Goal: Transaction & Acquisition: Purchase product/service

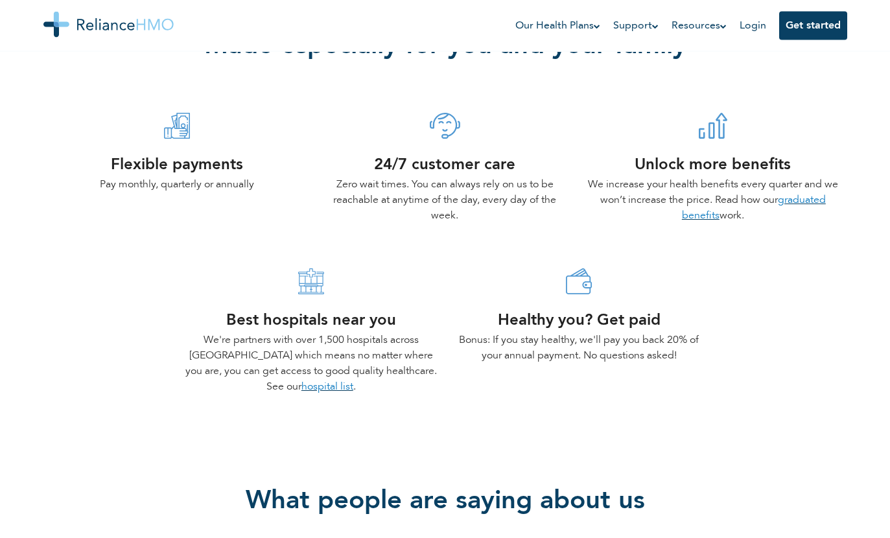
scroll to position [501, 0]
click at [301, 390] on link "hospital list" at bounding box center [327, 386] width 52 height 10
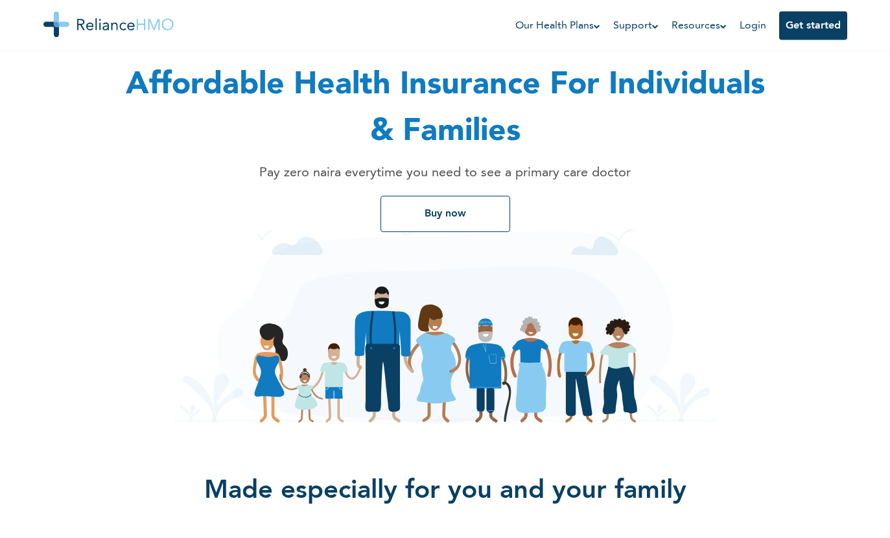
scroll to position [0, 0]
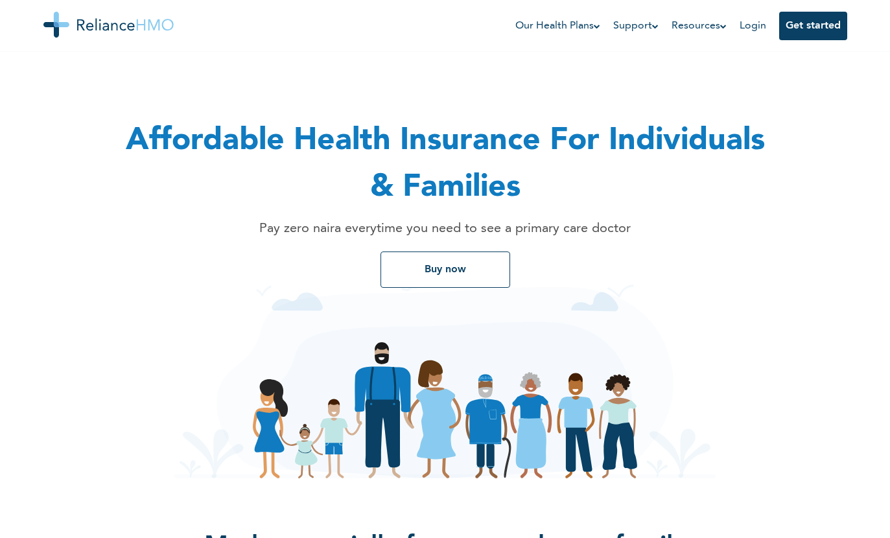
click at [388, 284] on button "Buy now" at bounding box center [446, 270] width 130 height 36
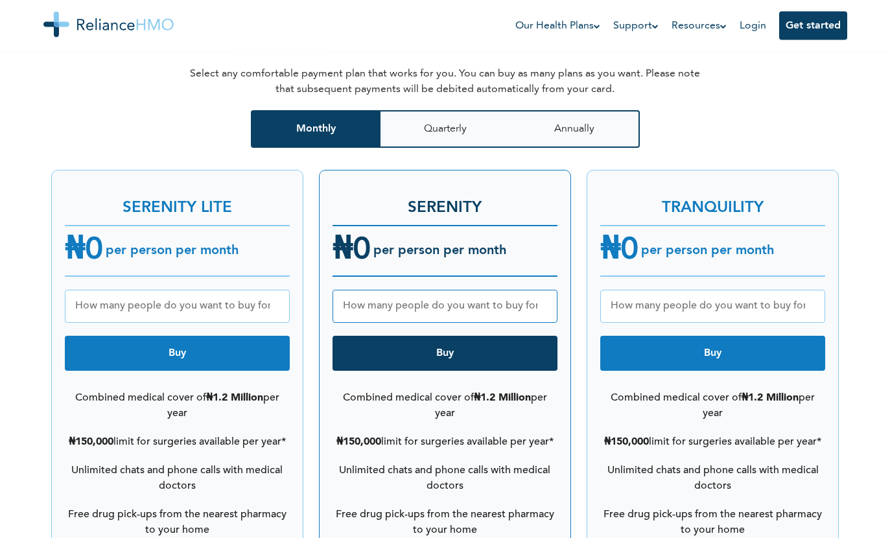
scroll to position [1632, 0]
click at [117, 300] on input "number" at bounding box center [177, 306] width 225 height 33
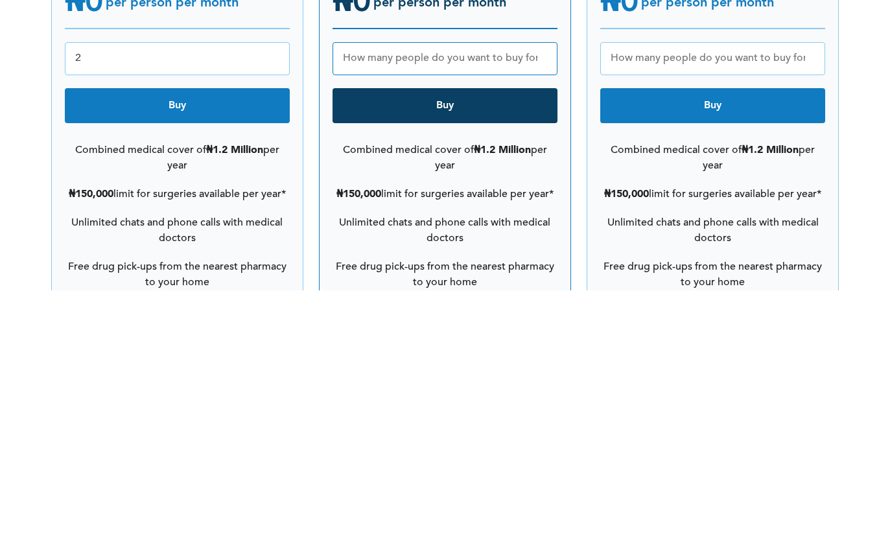
type input "2"
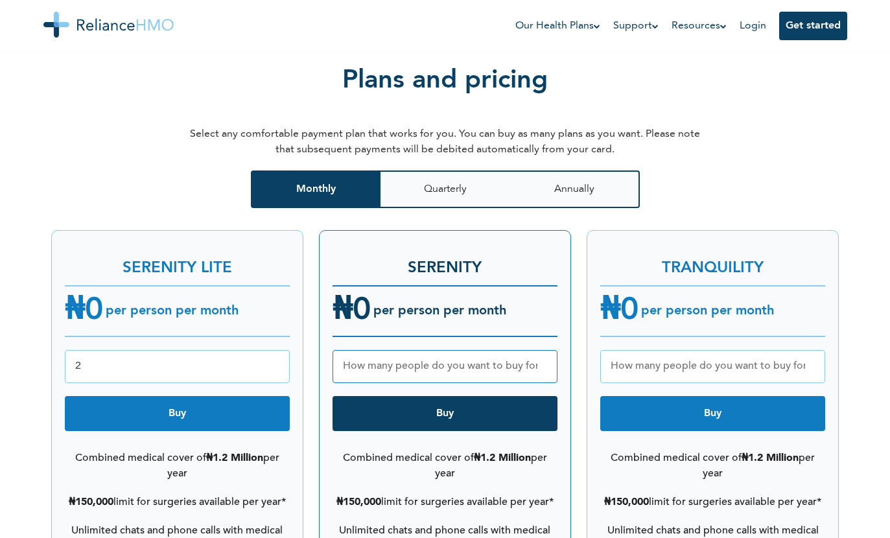
scroll to position [1571, 0]
click at [582, 174] on button "Annually" at bounding box center [575, 190] width 130 height 38
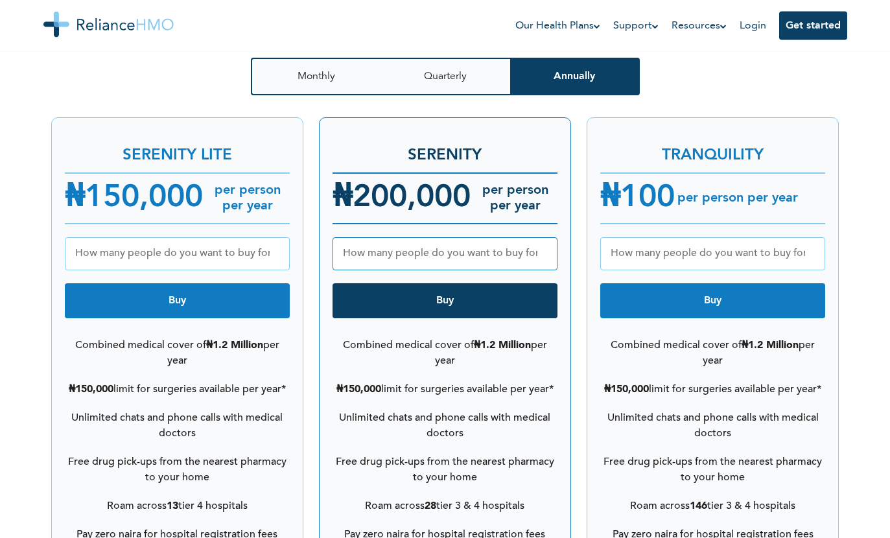
scroll to position [1685, 0]
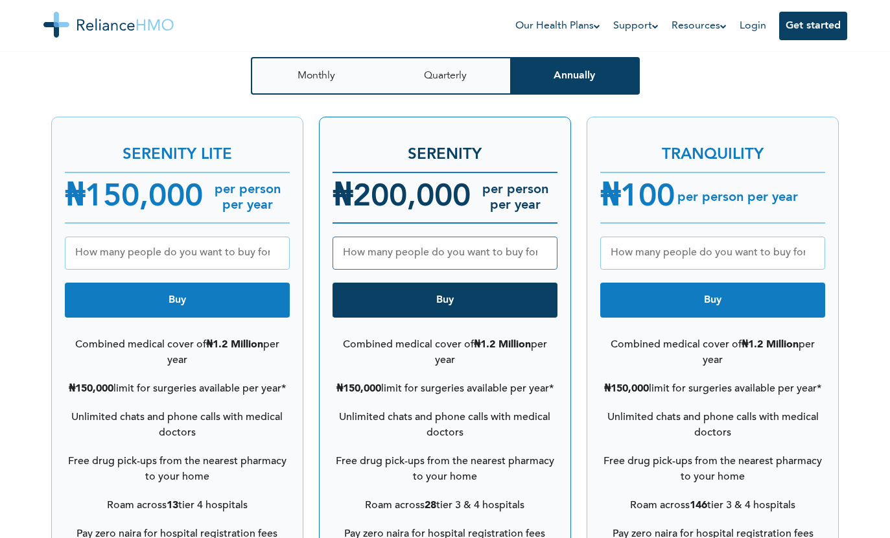
click at [101, 245] on input "number" at bounding box center [177, 253] width 225 height 33
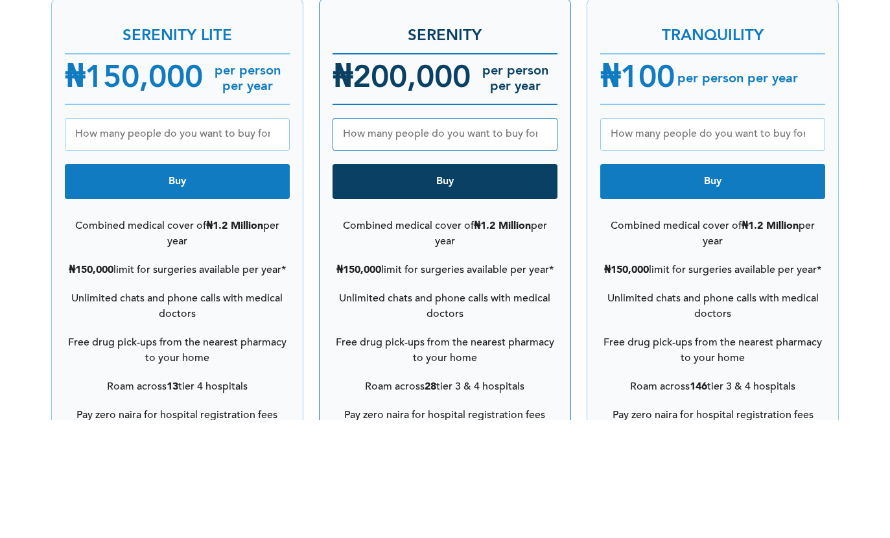
type input "2"
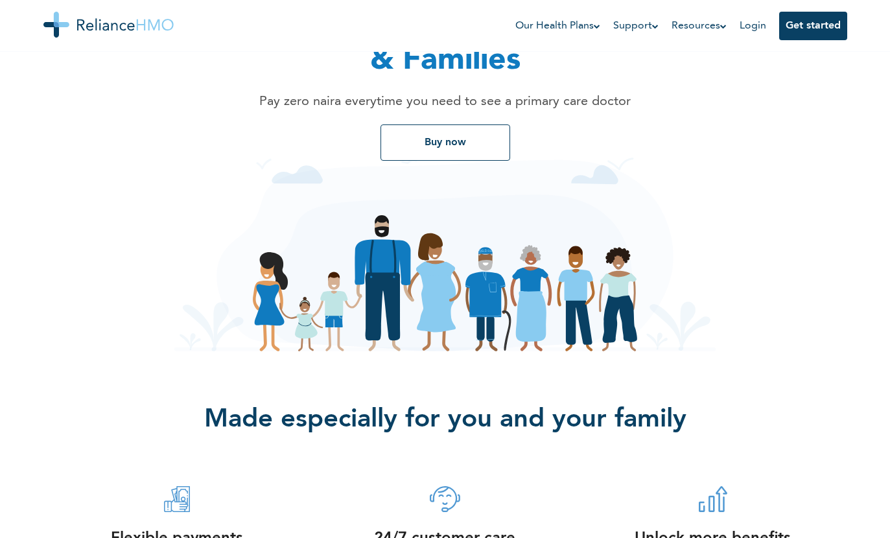
scroll to position [0, 0]
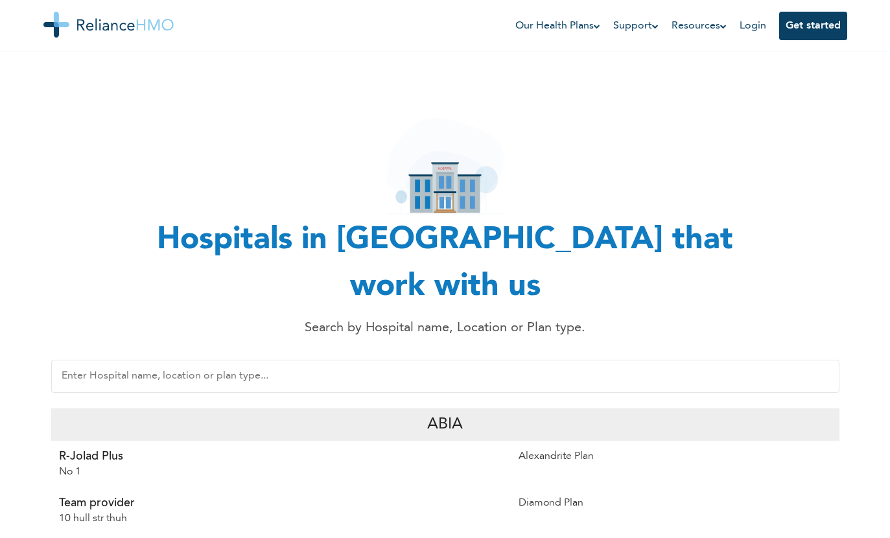
click at [237, 408] on div "Abia" at bounding box center [445, 424] width 788 height 32
click at [240, 408] on div "Abia" at bounding box center [445, 424] width 788 height 32
click at [235, 408] on div "Abia" at bounding box center [445, 424] width 788 height 32
click at [194, 360] on input "text" at bounding box center [445, 376] width 788 height 33
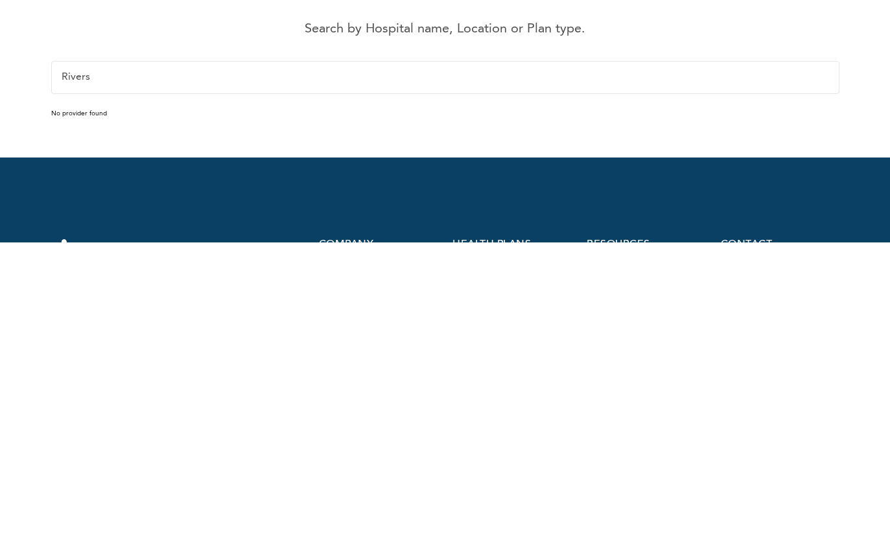
scroll to position [6, 0]
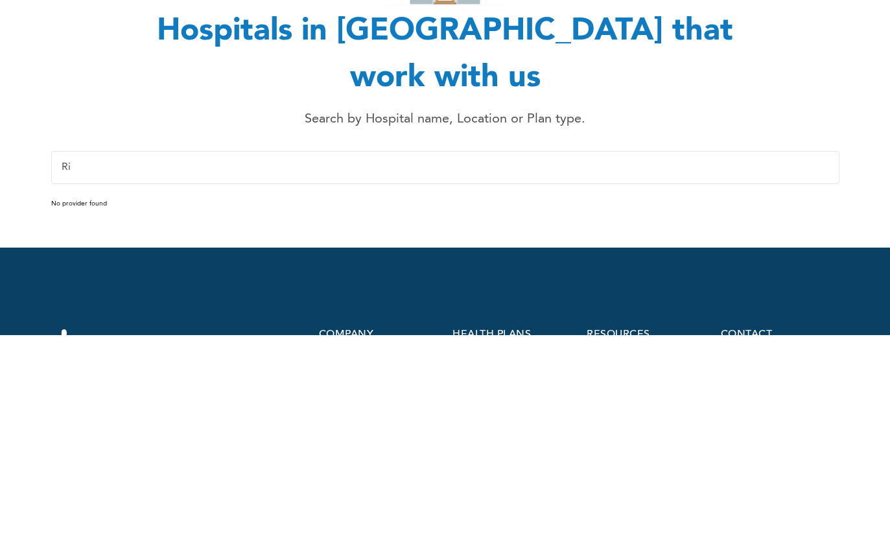
type input "R"
